Goal: Transaction & Acquisition: Purchase product/service

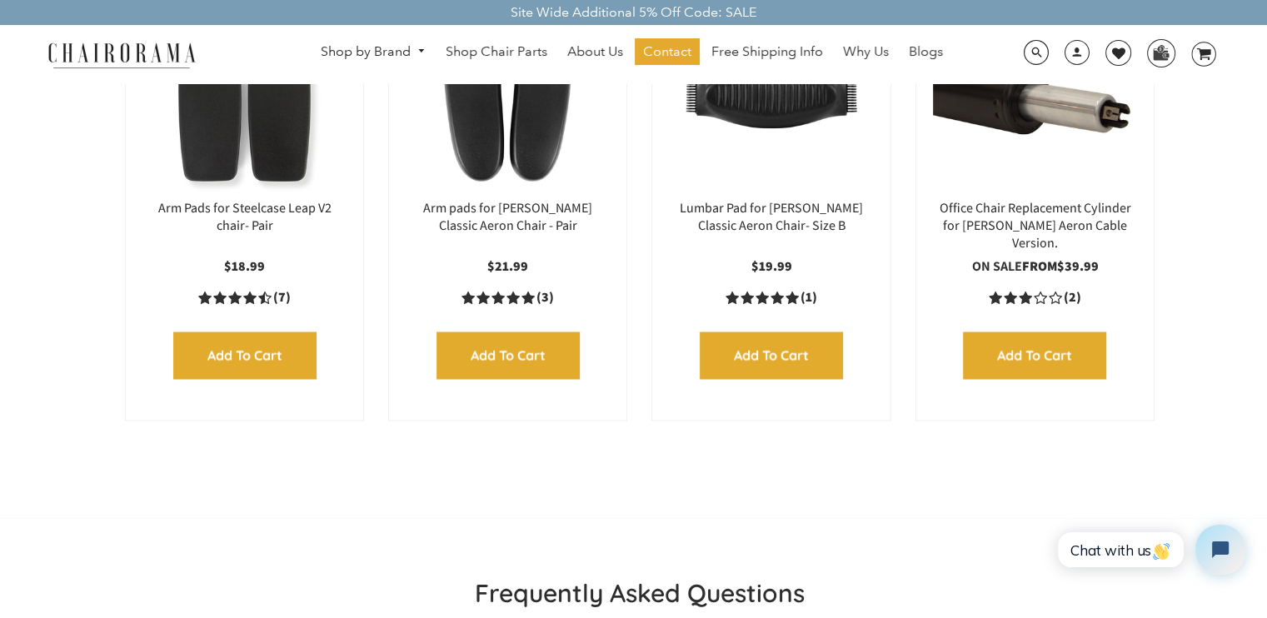
scroll to position [2554, 0]
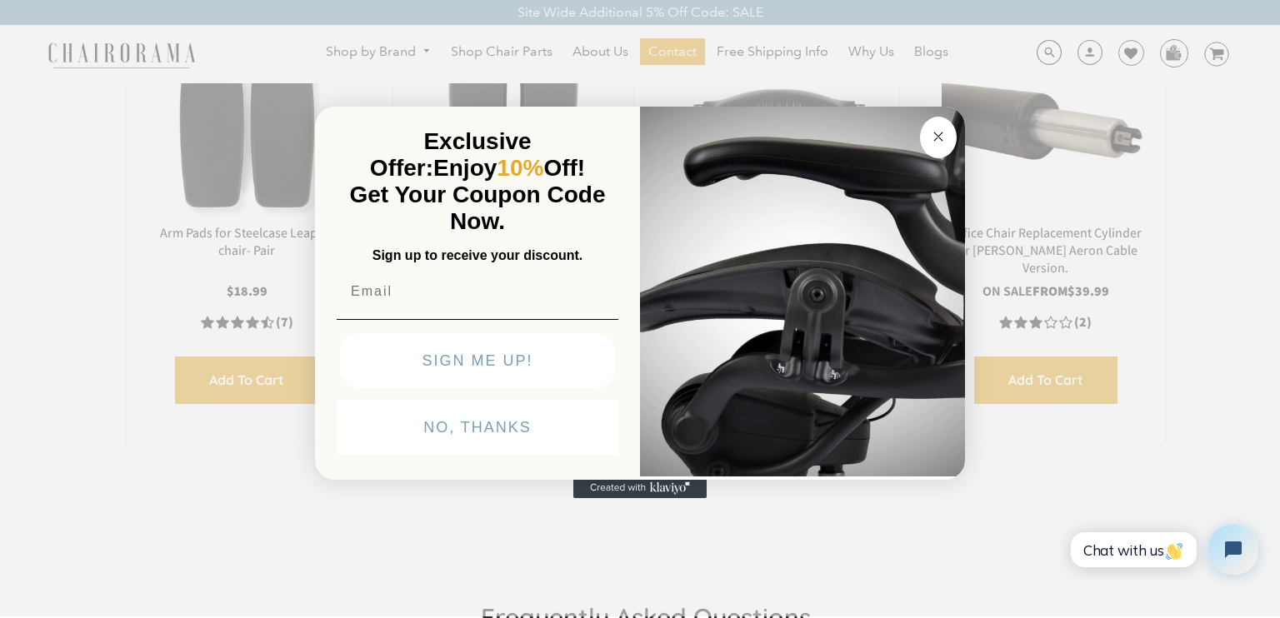
click at [1212, 137] on div "Close dialog Exclusive Offer: Enjoy 10% Off! Get Your Coupon Code Now. Sign up …" at bounding box center [640, 307] width 1280 height 618
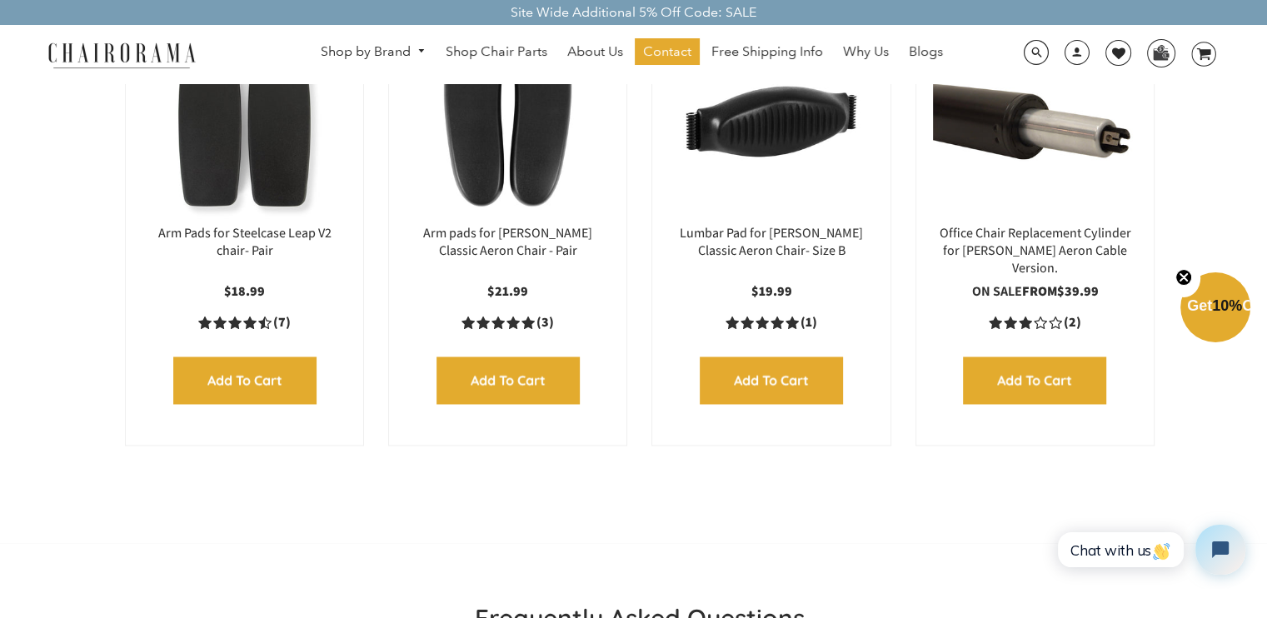
scroll to position [2444, 0]
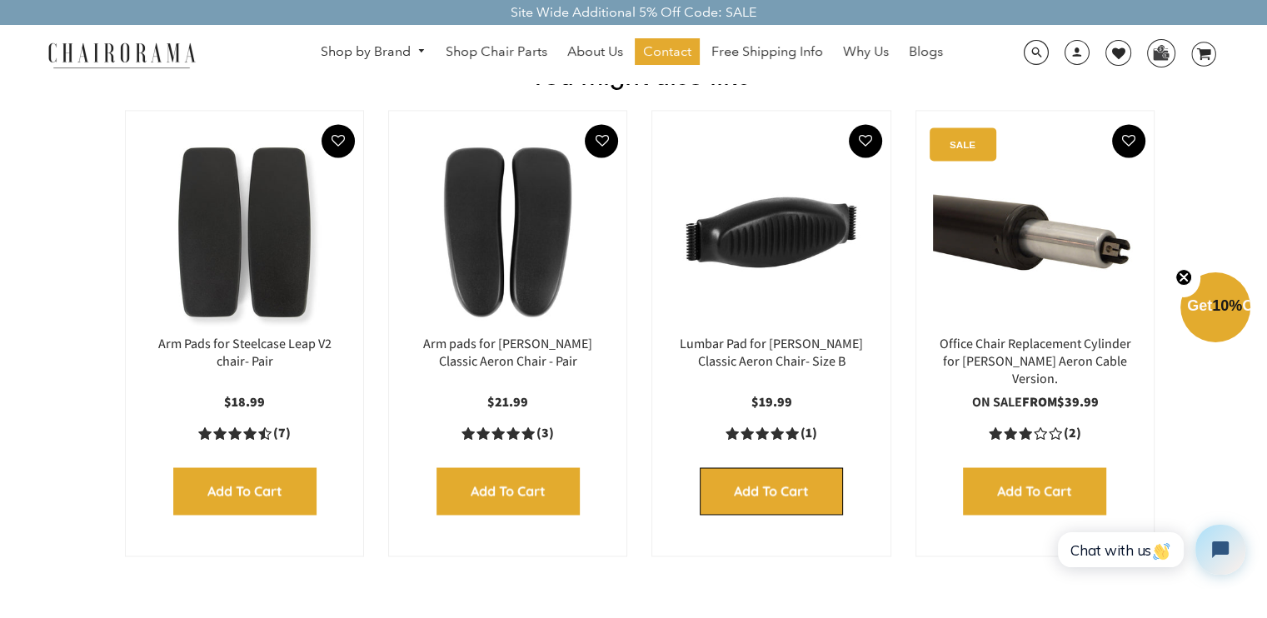
click at [781, 491] on input "Add to Cart" at bounding box center [771, 490] width 143 height 47
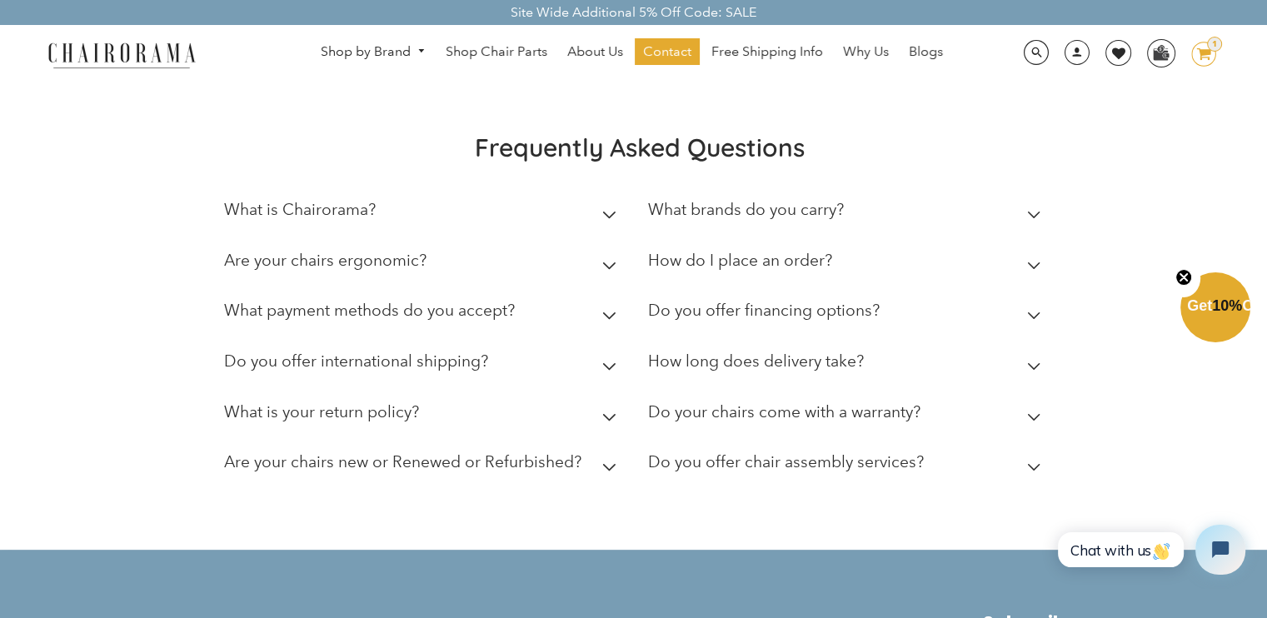
scroll to position [777, 0]
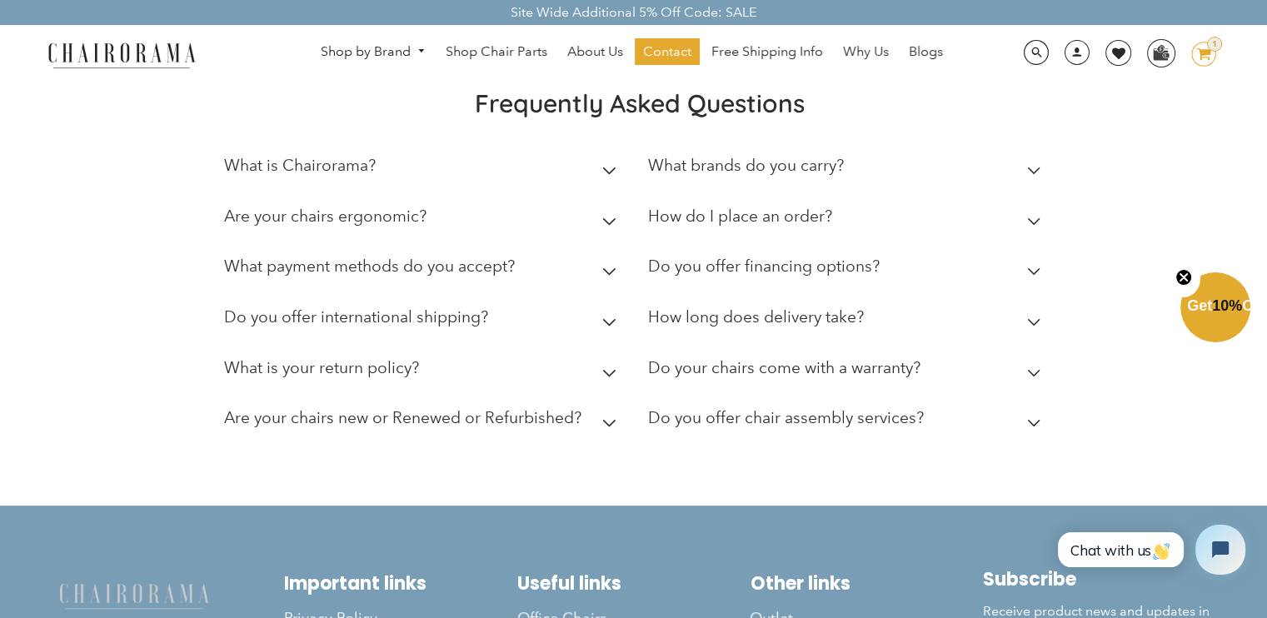
click at [610, 167] on icon at bounding box center [609, 171] width 14 height 8
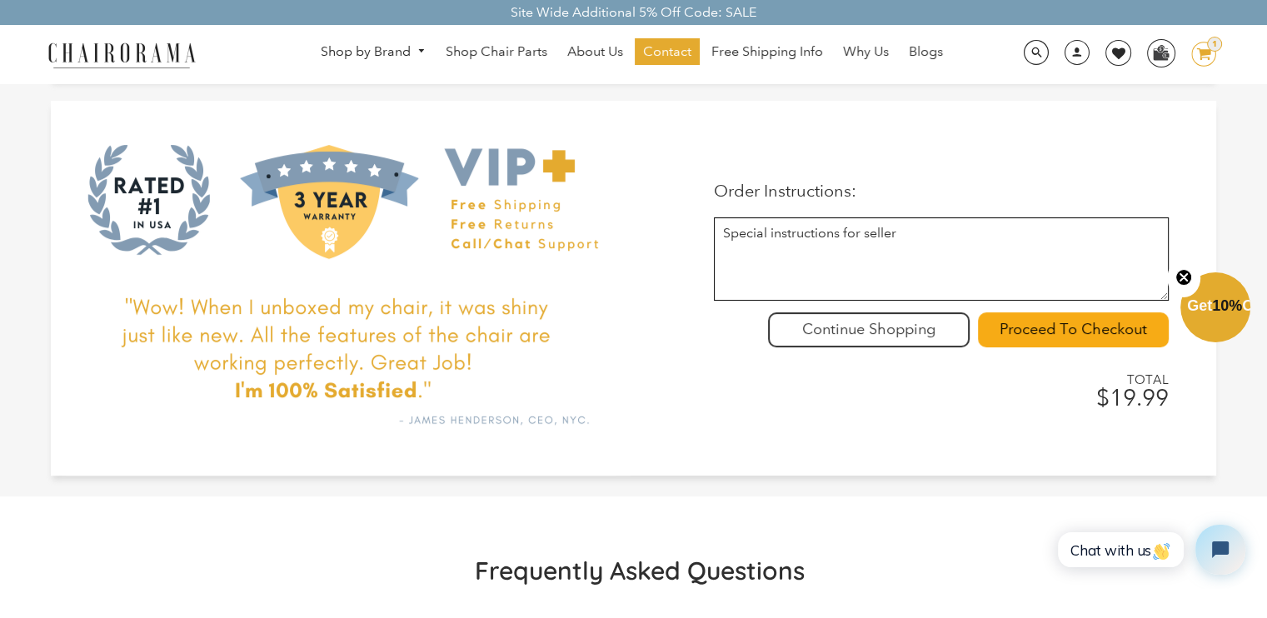
scroll to position [222, 0]
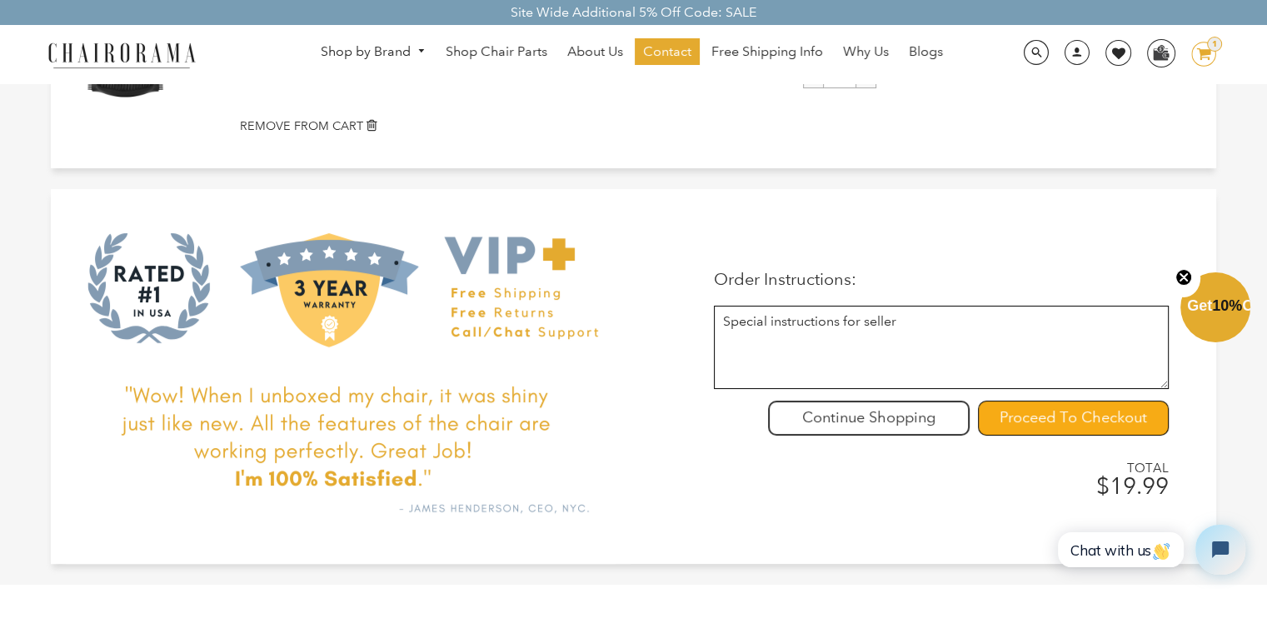
click at [1077, 401] on input "Proceed To Checkout" at bounding box center [1073, 418] width 191 height 35
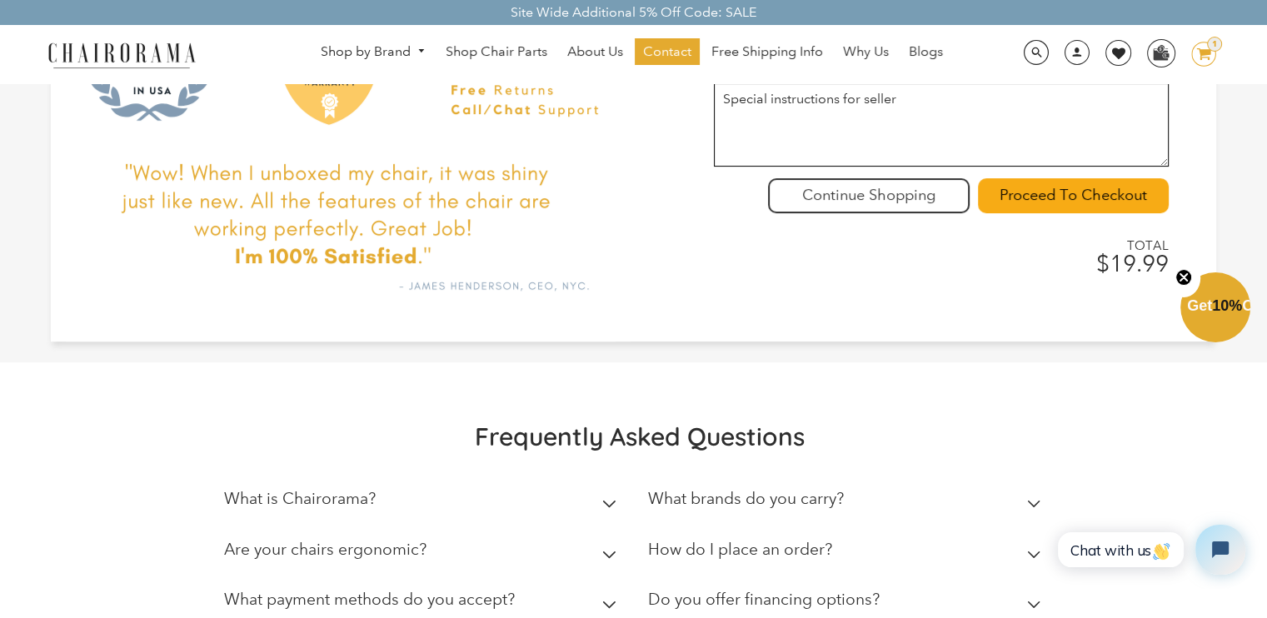
scroll to position [333, 0]
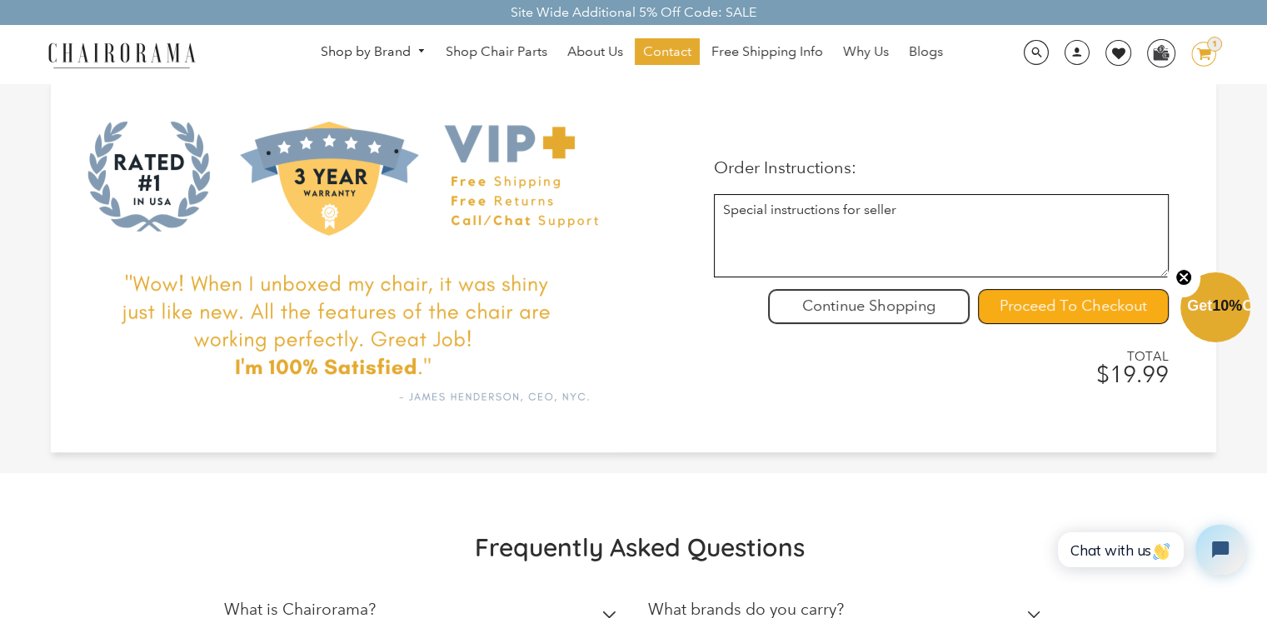
click at [1103, 289] on input "Proceed To Checkout" at bounding box center [1073, 306] width 191 height 35
